Goal: Task Accomplishment & Management: Manage account settings

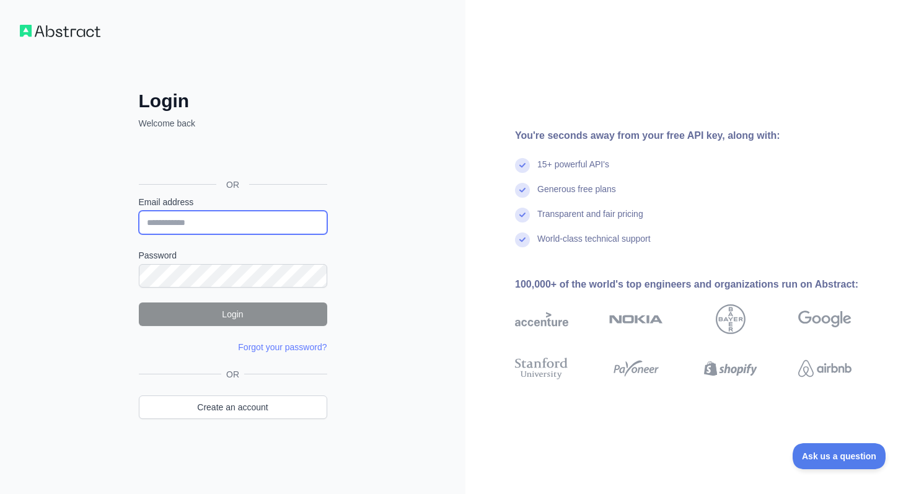
type input "**********"
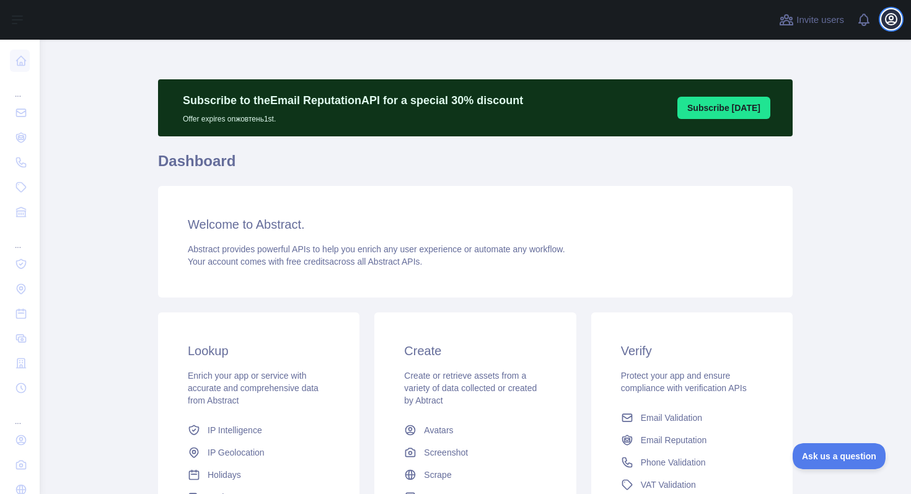
click at [887, 24] on icon "button" at bounding box center [890, 19] width 15 height 15
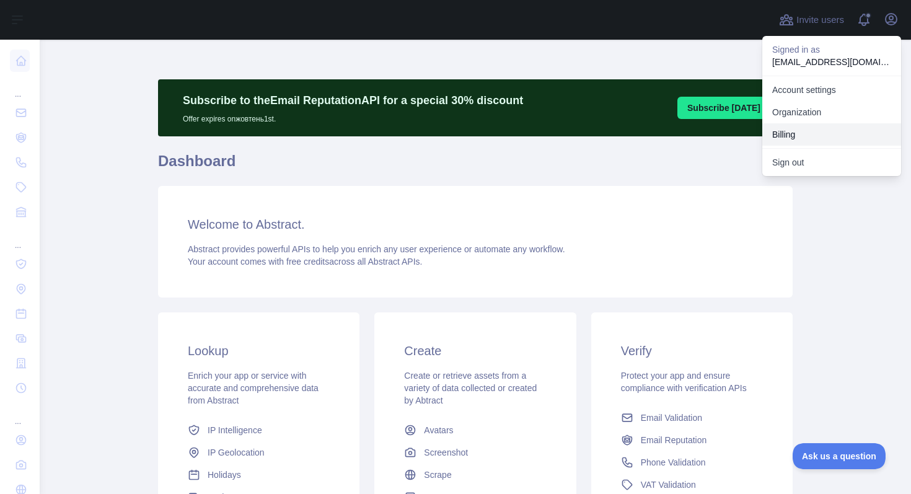
click at [787, 131] on button "Billing" at bounding box center [831, 134] width 139 height 22
